Goal: Information Seeking & Learning: Check status

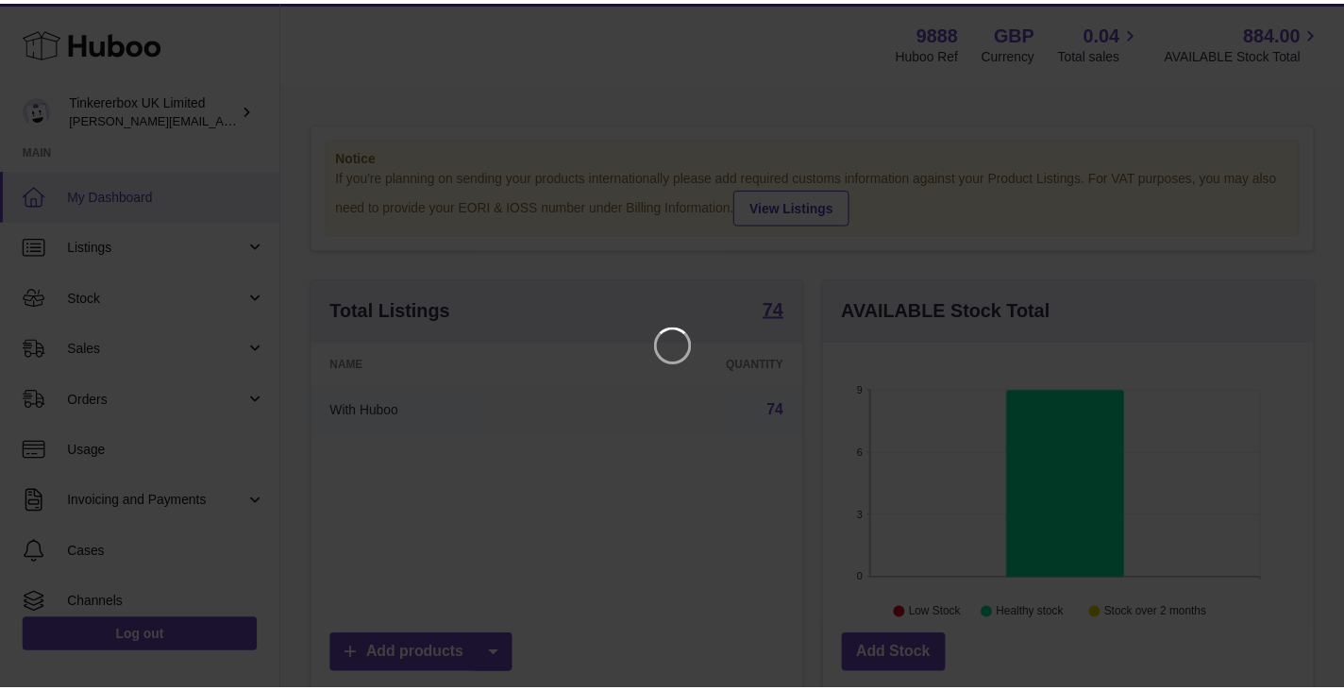
scroll to position [294, 495]
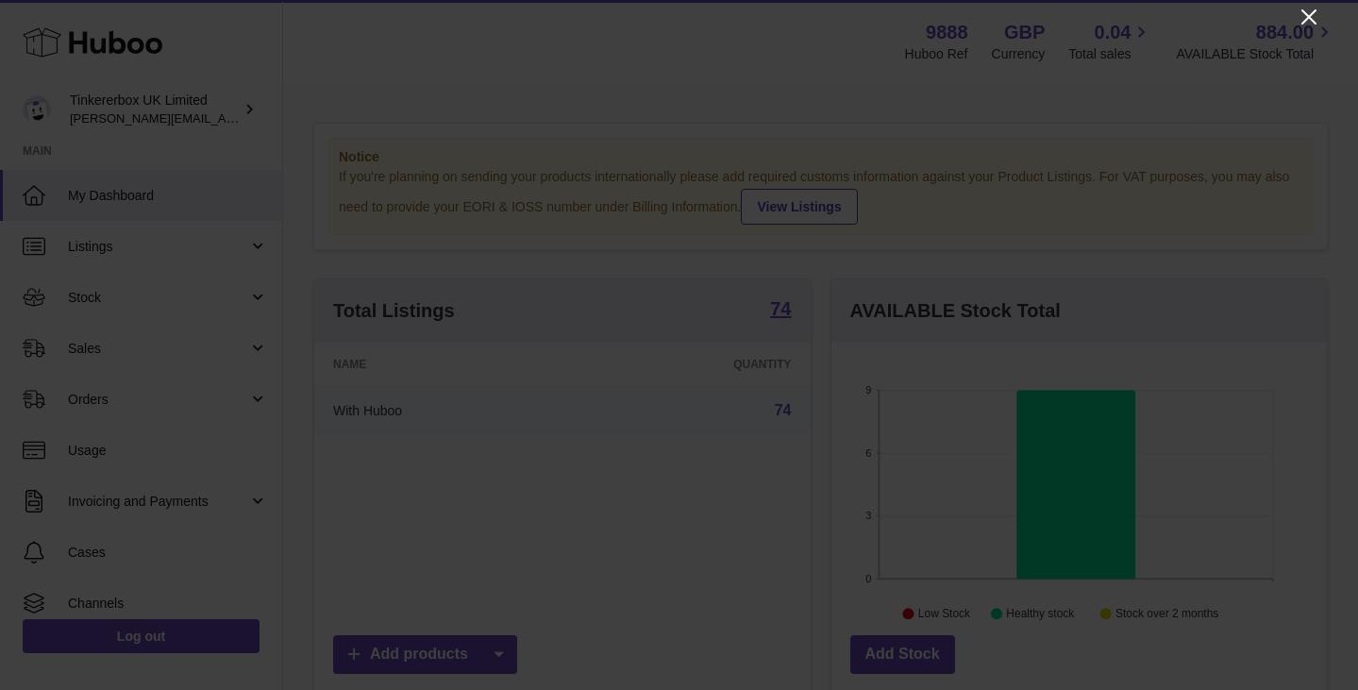
click at [1300, 10] on icon "Close" at bounding box center [1309, 17] width 23 height 23
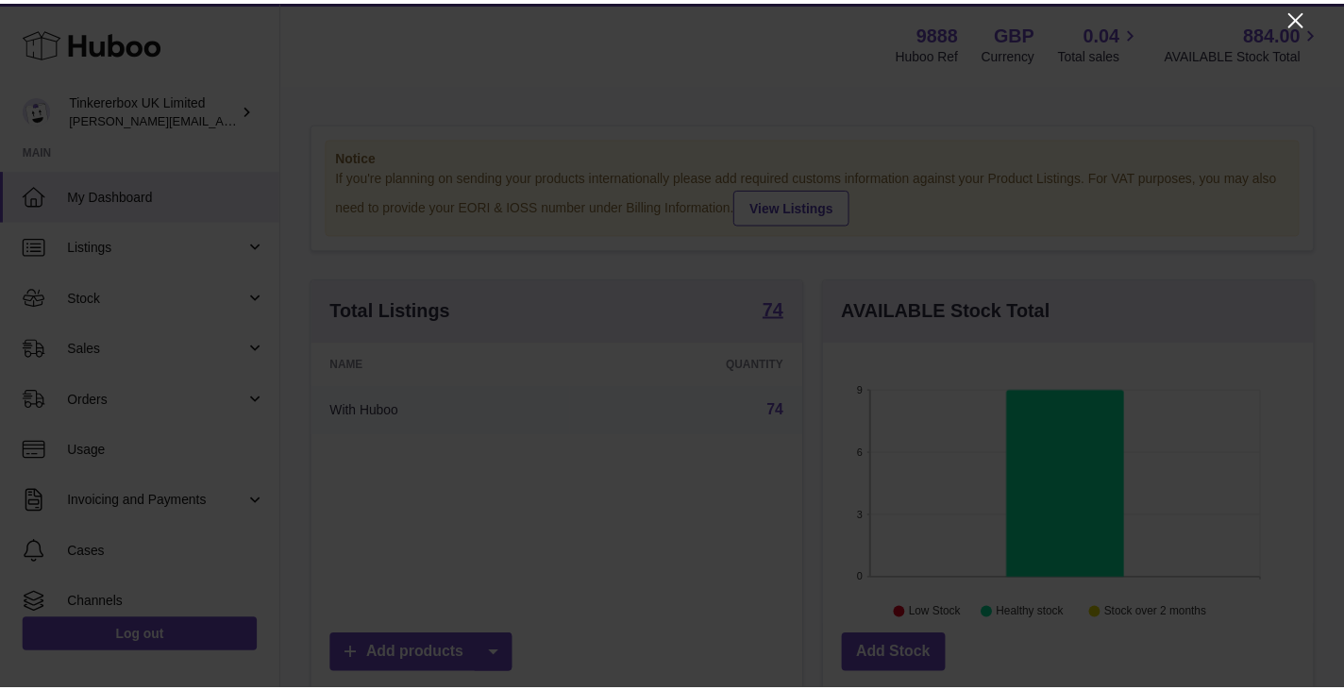
scroll to position [943425, 943230]
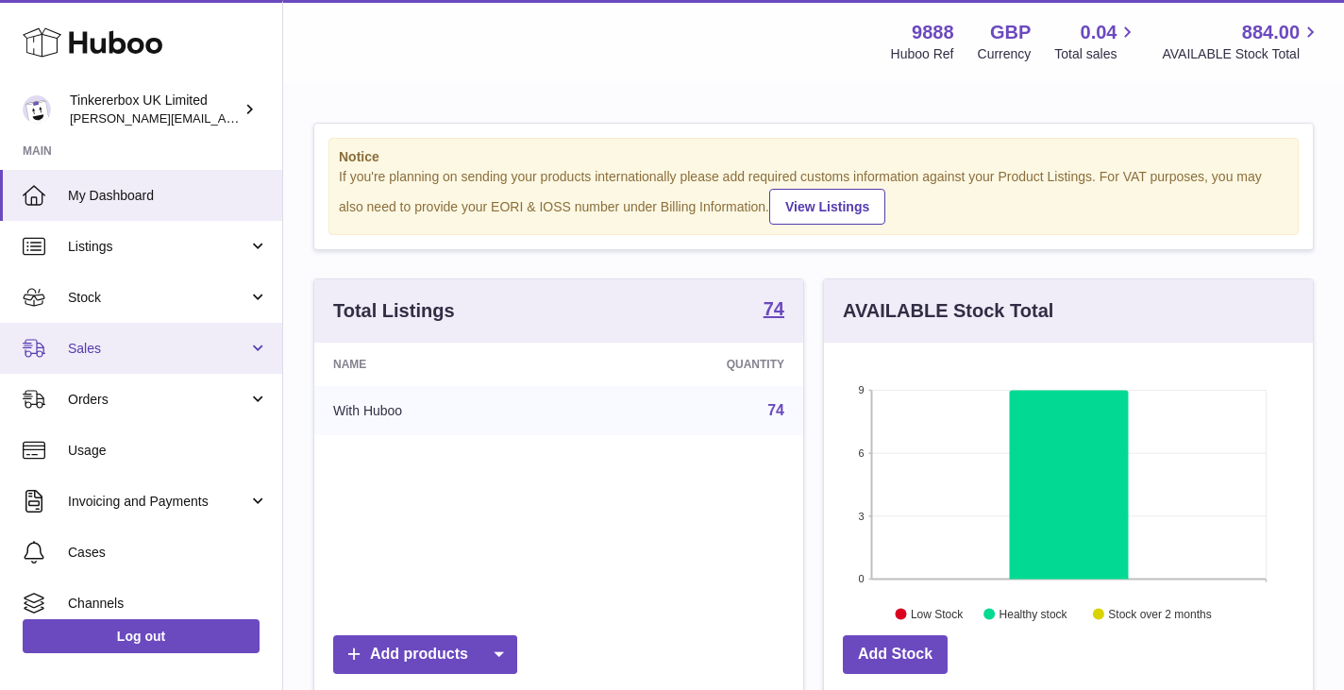
click at [143, 335] on link "Sales" at bounding box center [141, 348] width 282 height 51
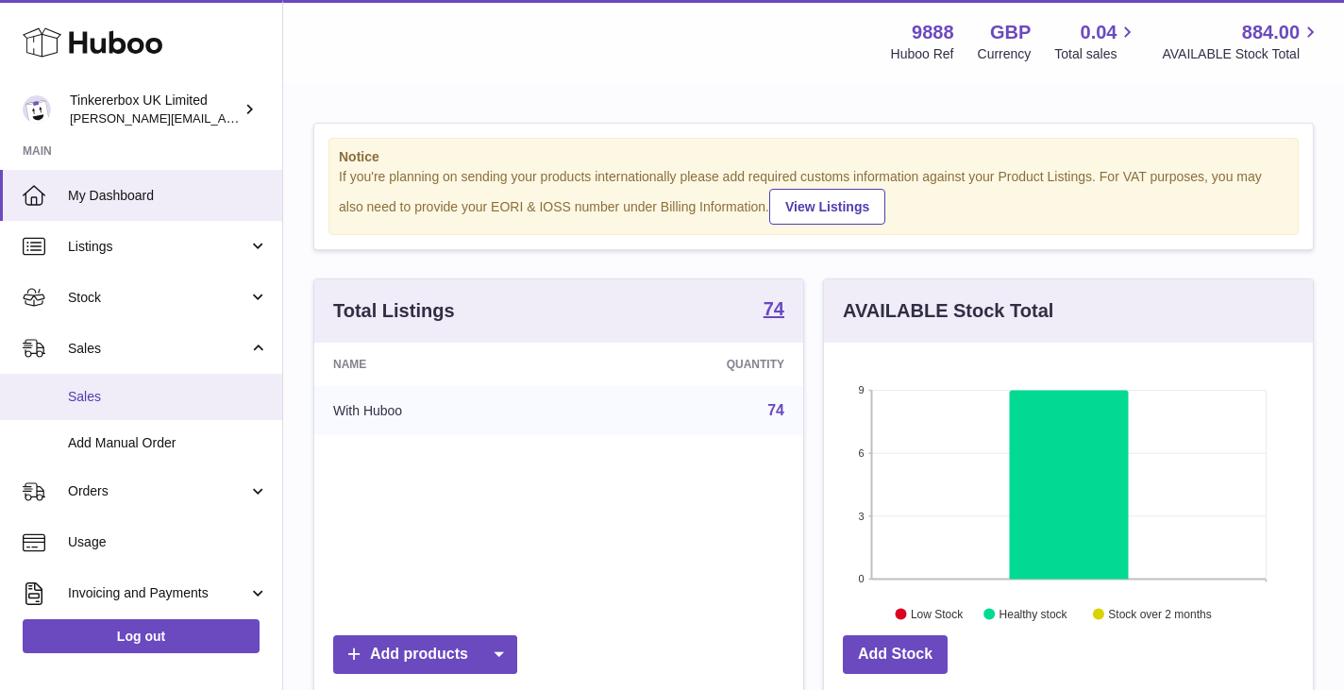
click at [156, 396] on span "Sales" at bounding box center [168, 397] width 200 height 18
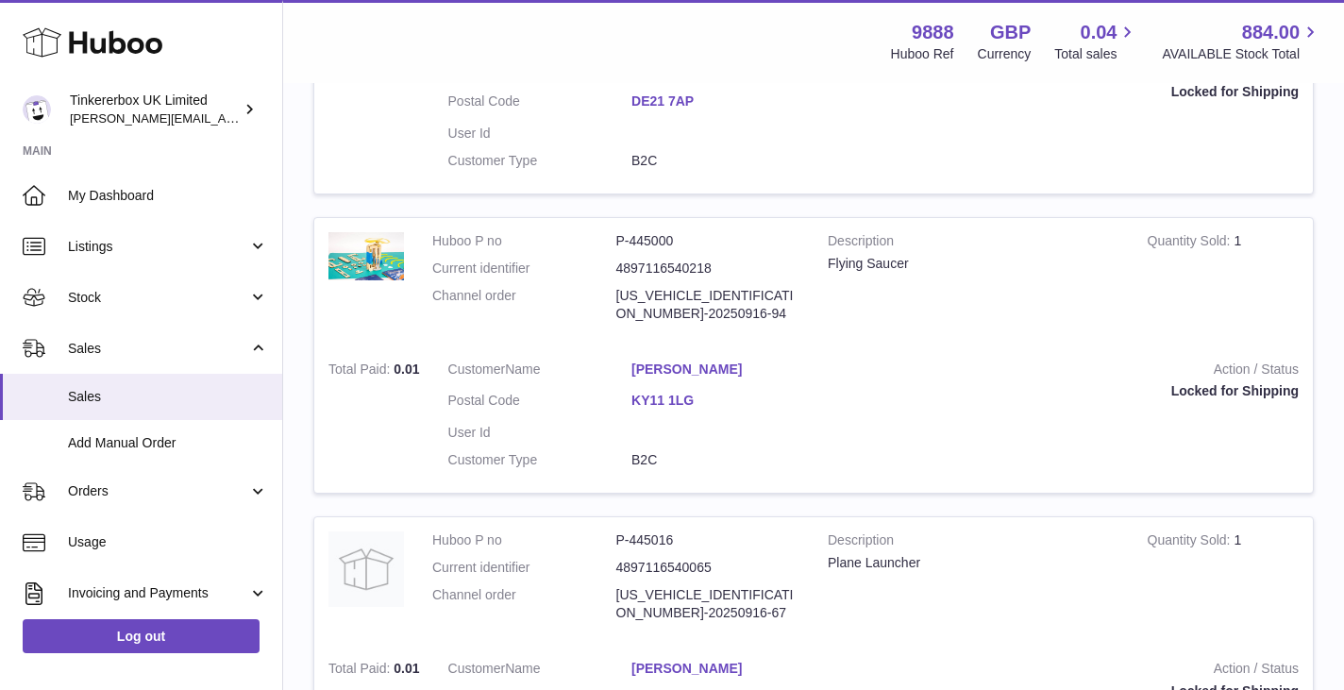
scroll to position [528, 0]
click at [684, 365] on link "[PERSON_NAME]" at bounding box center [723, 369] width 184 height 18
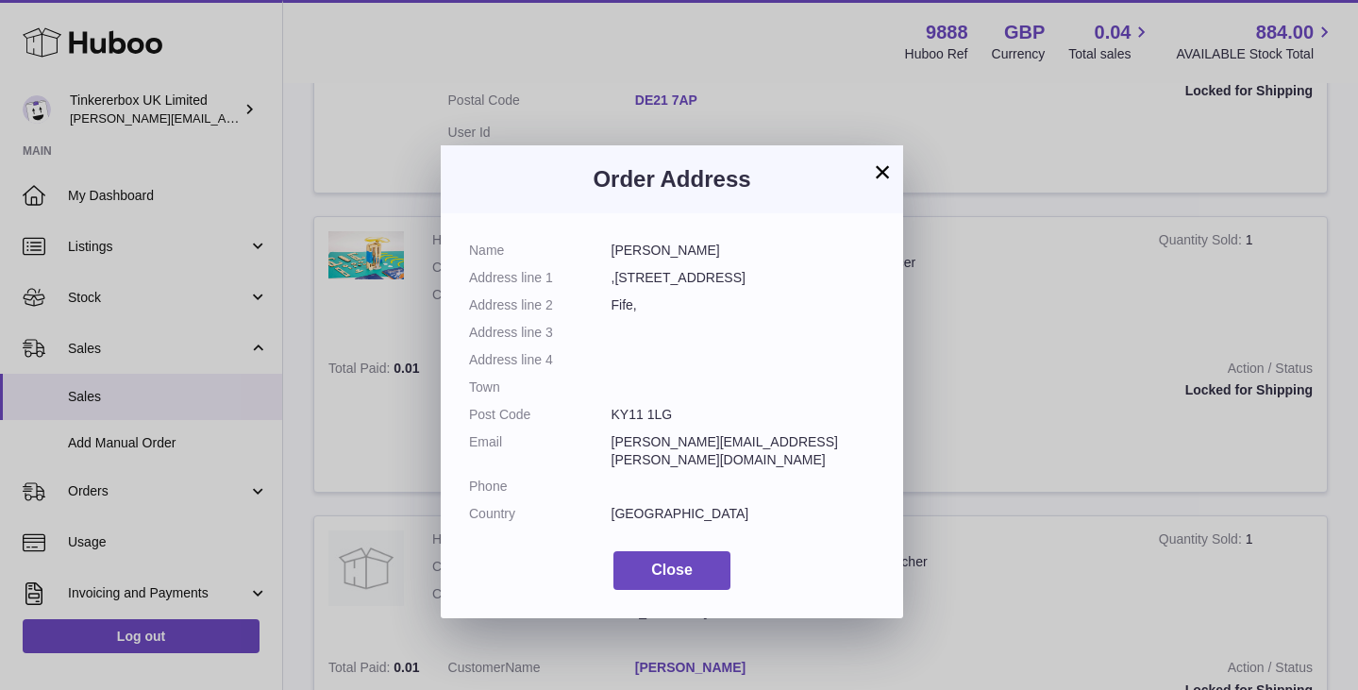
click at [713, 440] on dd "[PERSON_NAME][EMAIL_ADDRESS][PERSON_NAME][DOMAIN_NAME]" at bounding box center [744, 451] width 264 height 36
click at [678, 562] on span "Close" at bounding box center [672, 570] width 42 height 16
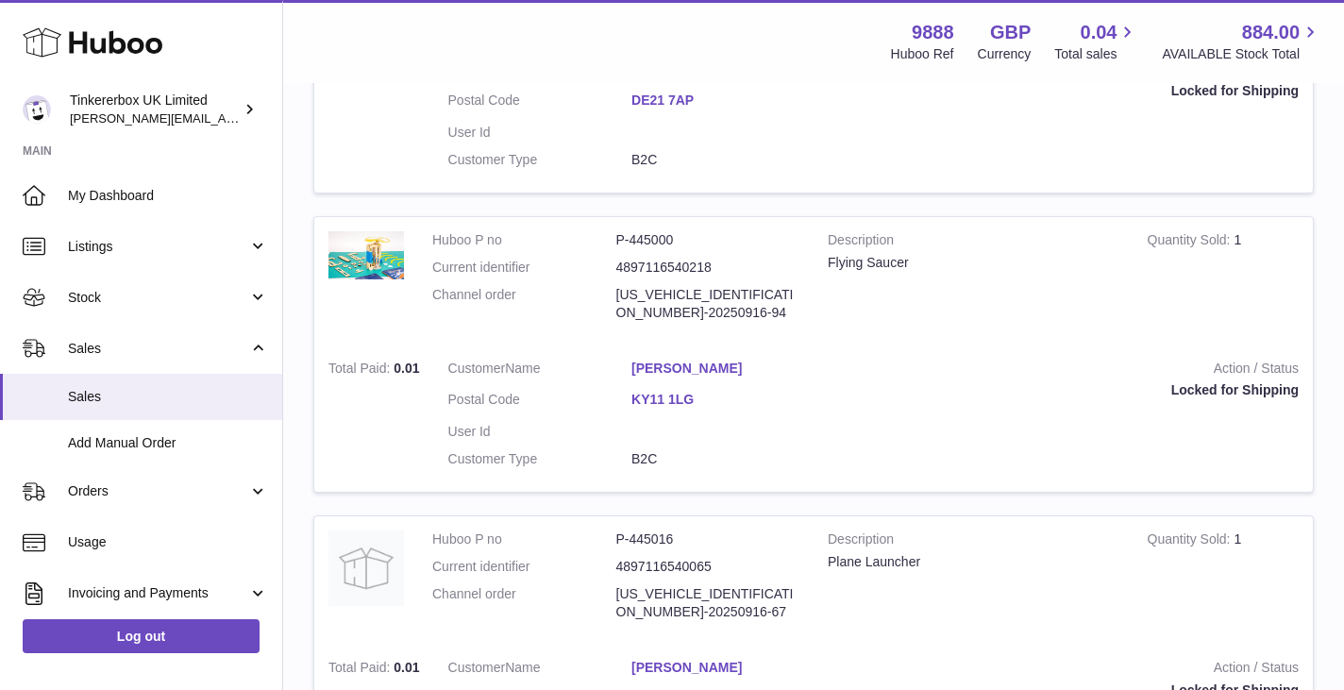
click at [644, 467] on dd "B2C" at bounding box center [723, 459] width 184 height 18
click at [688, 409] on link "KY11 1LG" at bounding box center [723, 400] width 184 height 18
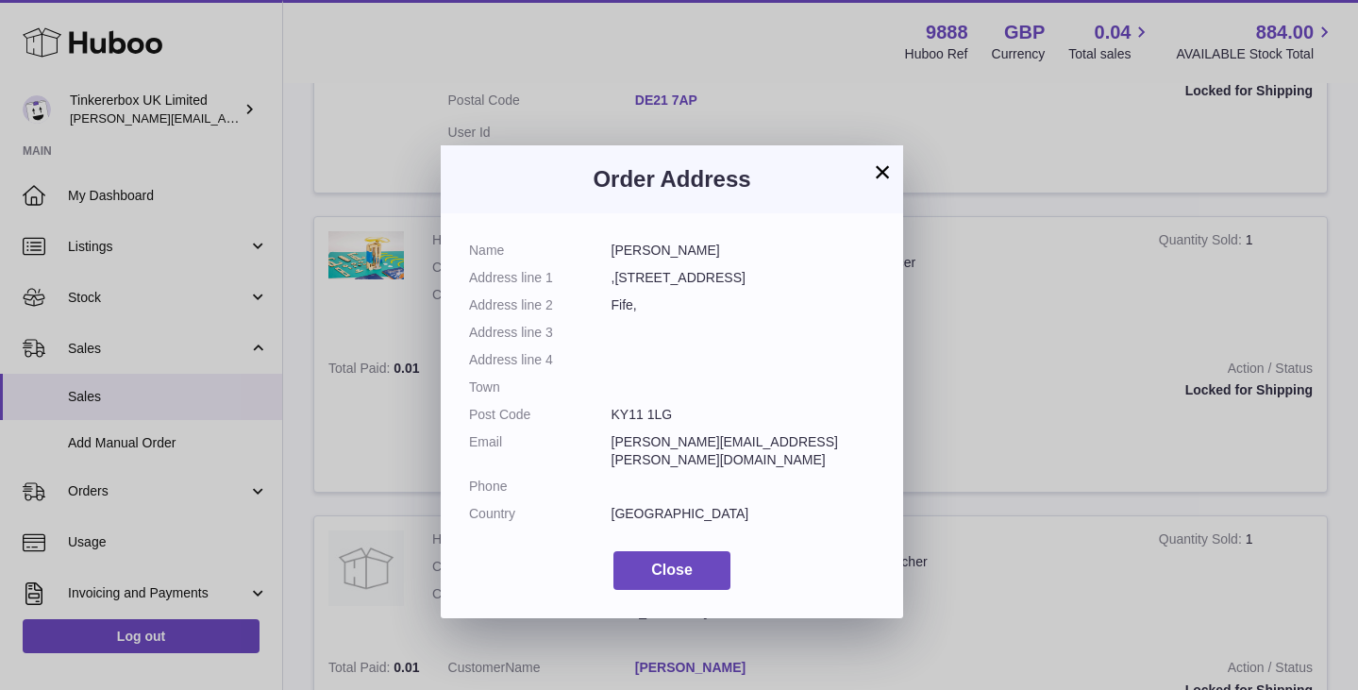
click at [688, 409] on dd "KY11 1LG" at bounding box center [744, 415] width 264 height 18
click at [830, 327] on dd at bounding box center [744, 333] width 264 height 18
click at [886, 173] on button "×" at bounding box center [882, 171] width 23 height 23
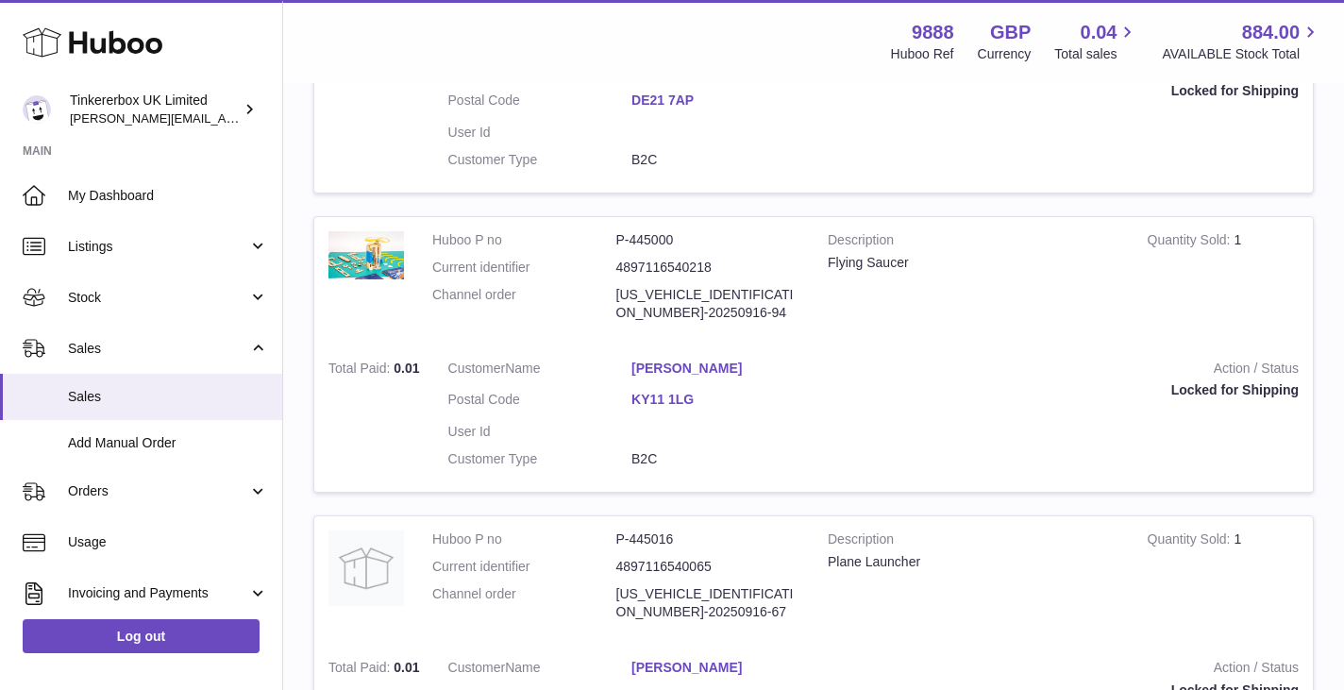
click at [1252, 391] on div "Locked for Shipping" at bounding box center [1071, 390] width 455 height 18
click at [1098, 314] on td "Description Flying Saucer" at bounding box center [973, 281] width 320 height 128
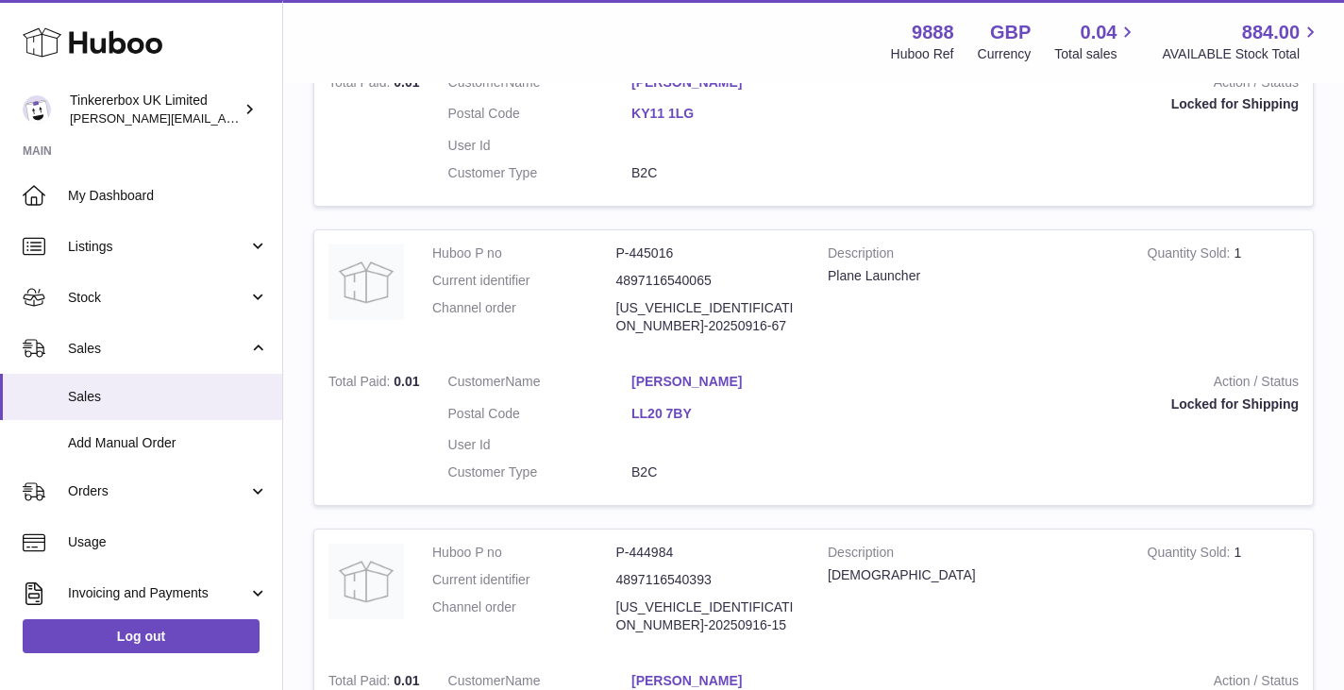
scroll to position [1100, 0]
